Goal: Register for event/course

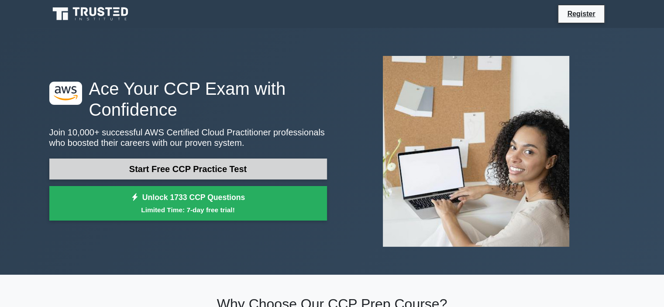
click at [254, 173] on link "Start Free CCP Practice Test" at bounding box center [188, 169] width 278 height 21
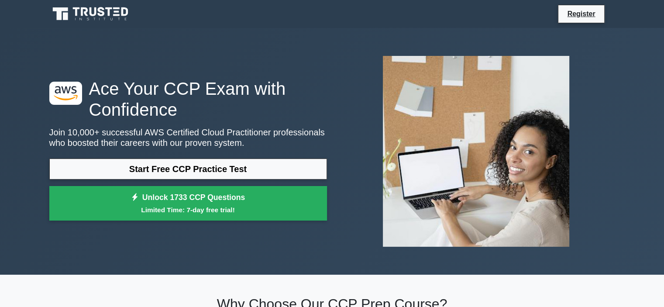
scroll to position [269, 0]
